Goal: Task Accomplishment & Management: Manage account settings

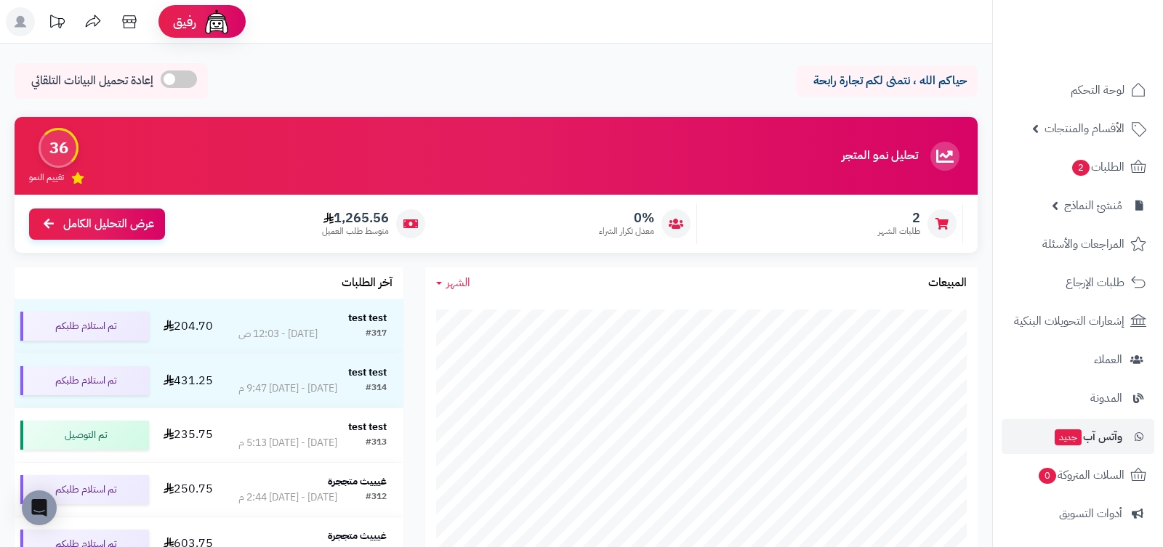
scroll to position [195, 0]
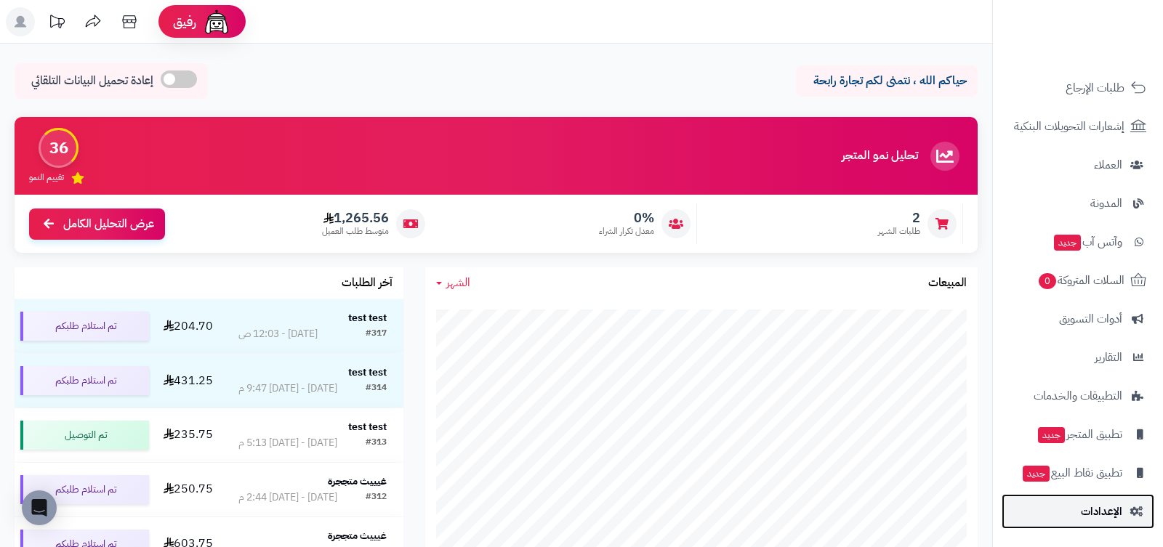
click at [1093, 515] on span "الإعدادات" at bounding box center [1101, 512] width 41 height 20
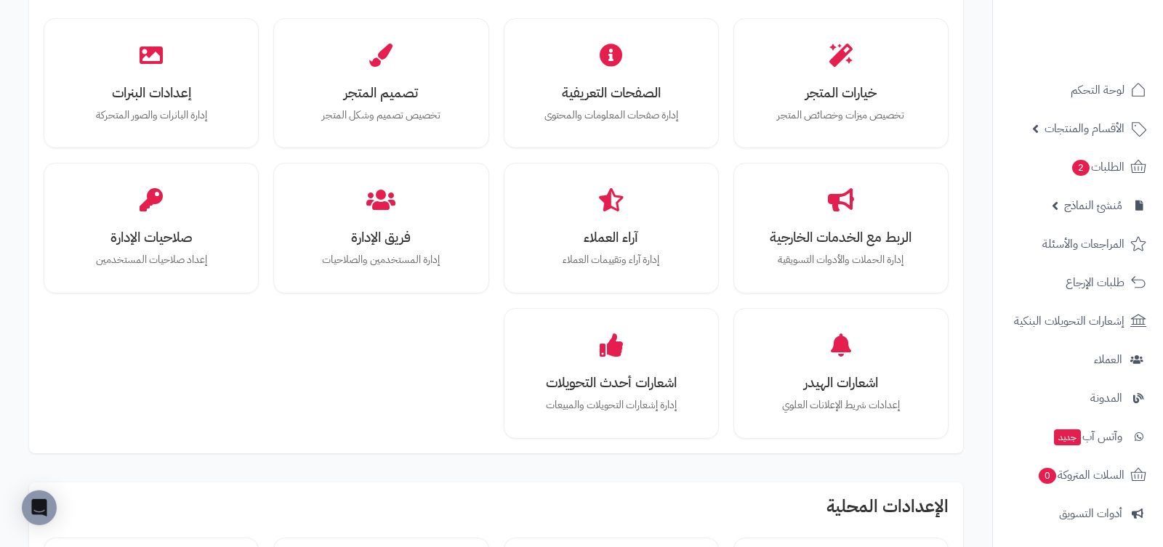
scroll to position [351, 0]
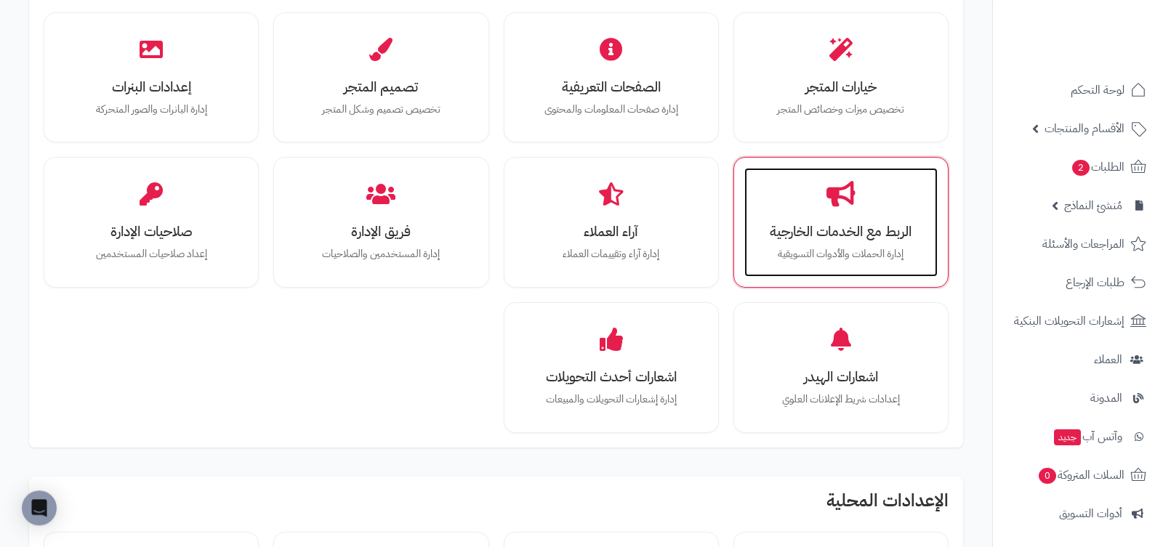
click at [807, 243] on div "الربط مع الخدمات الخارجية إدارة الحملات والأدوات التسويقية" at bounding box center [840, 222] width 193 height 109
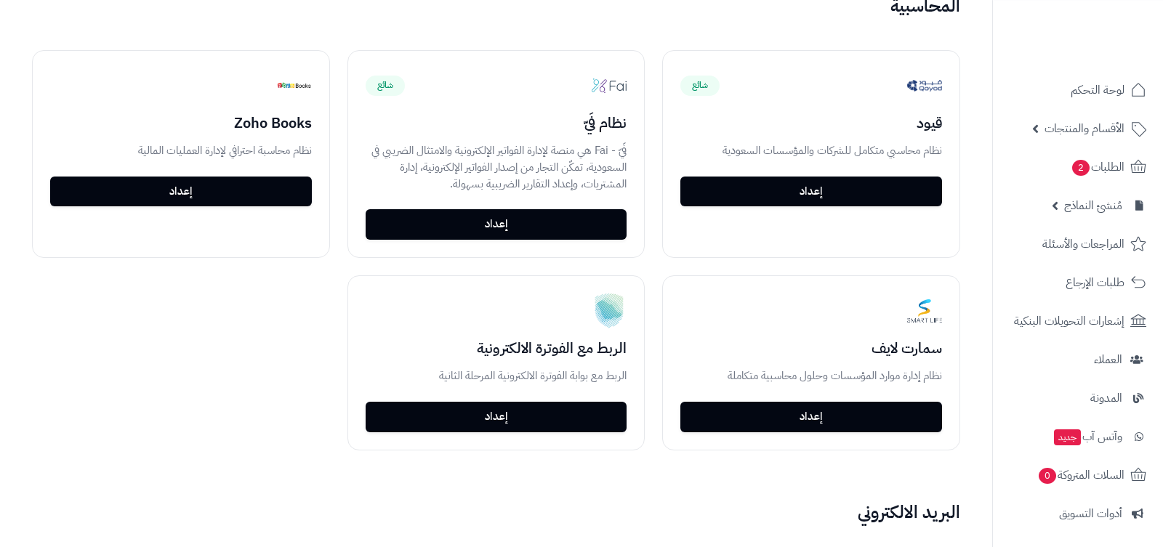
scroll to position [2033, 0]
